Goal: Go to known website: Go to known website

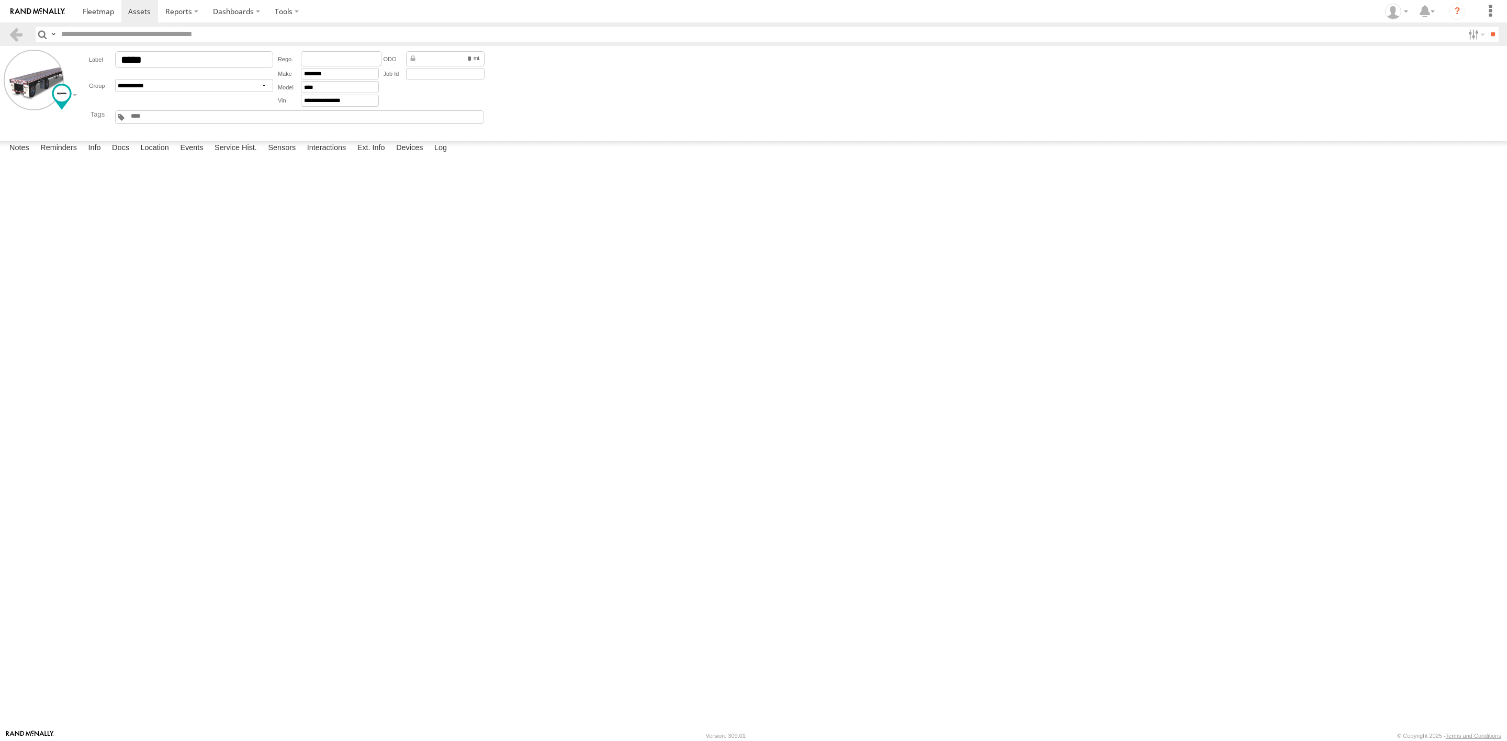
click at [0, 0] on label at bounding box center [0, 0] width 0 height 0
click at [22, 35] on link at bounding box center [15, 34] width 15 height 15
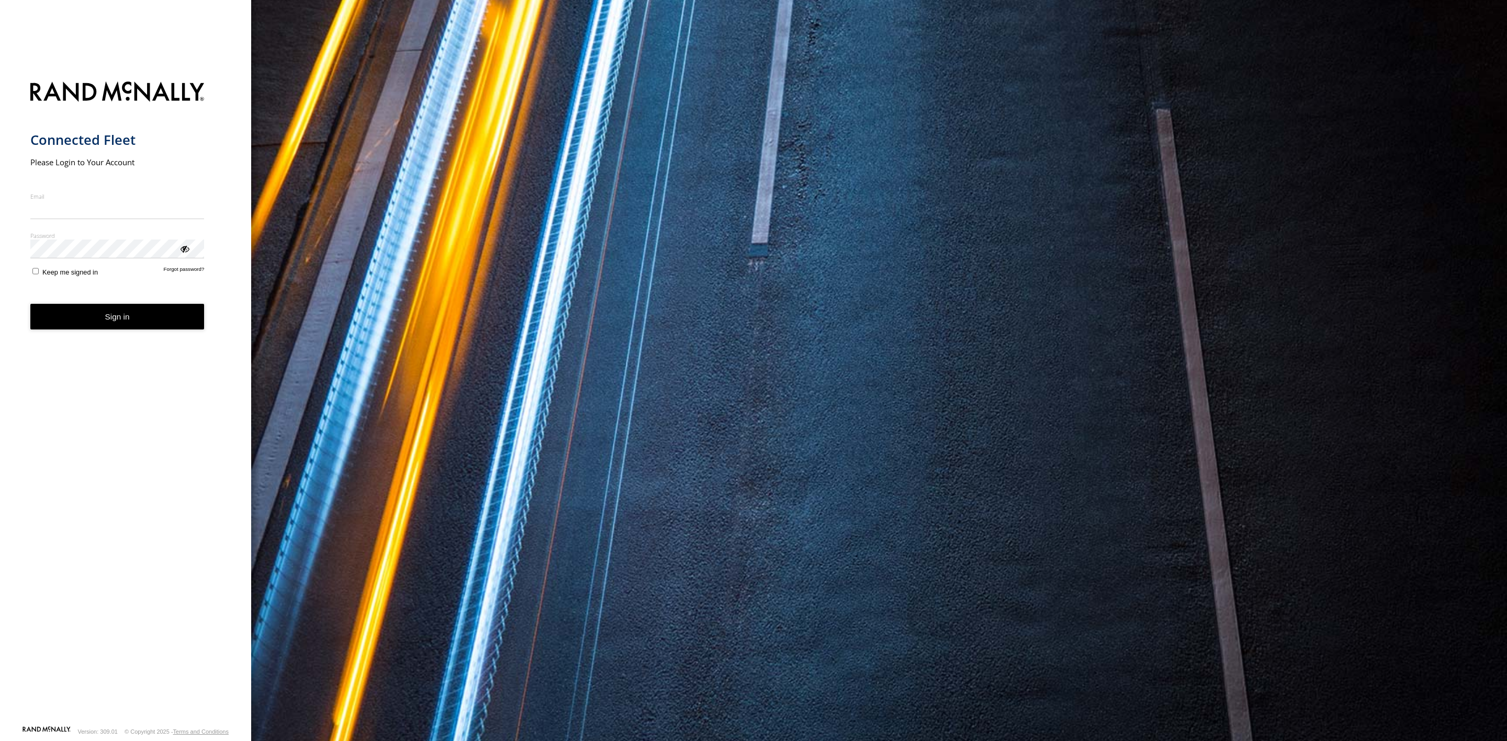
type input "**********"
click at [132, 327] on button "Sign in" at bounding box center [117, 317] width 174 height 26
